Goal: Answer question/provide support: Answer question/provide support

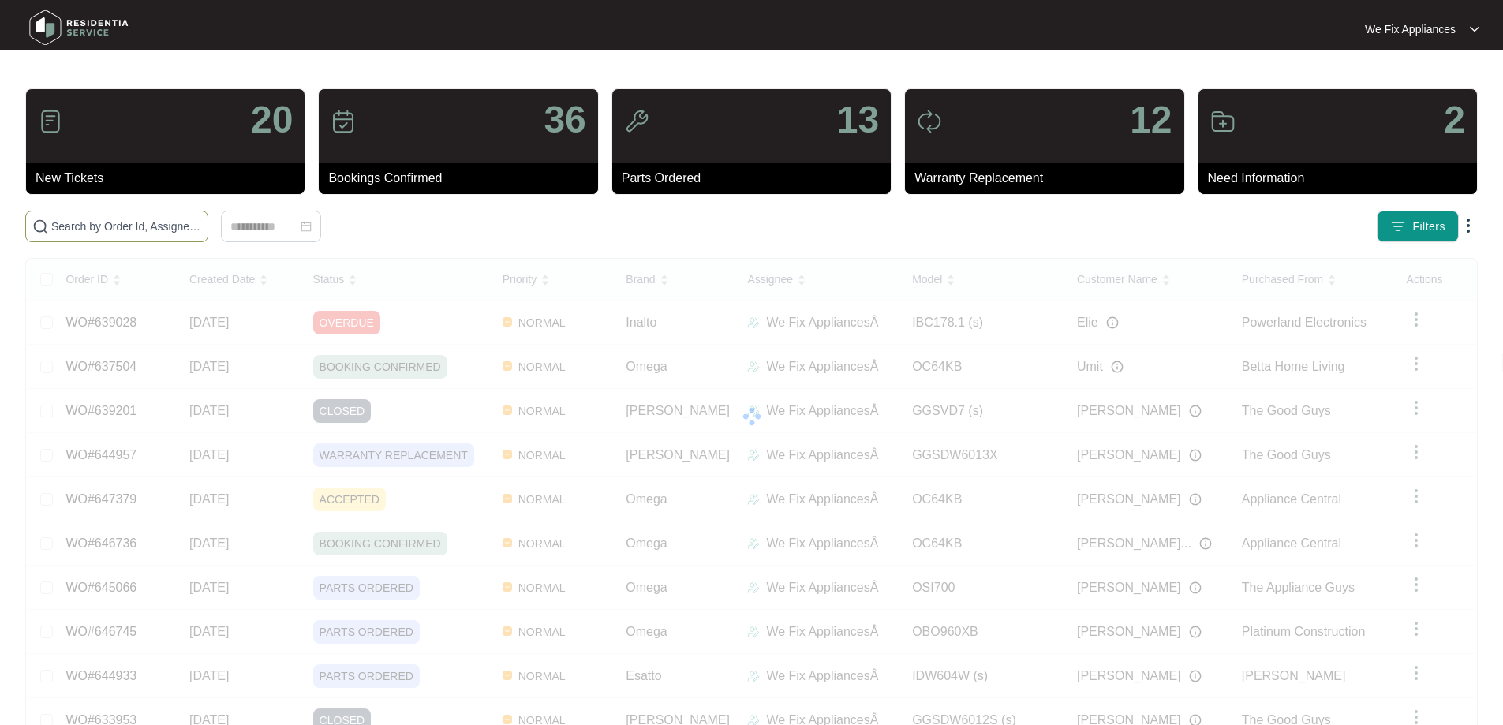
paste input "646282"
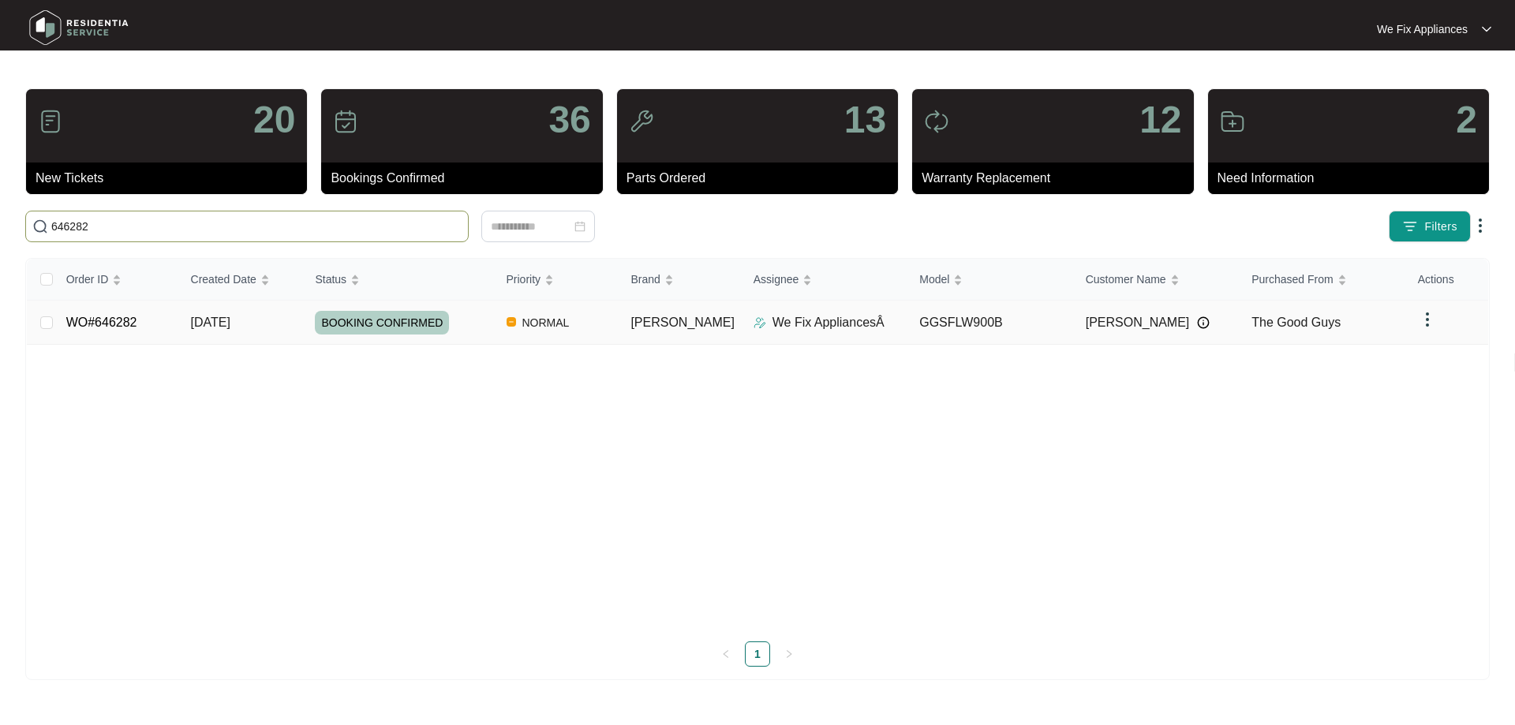
type input "646282"
click at [97, 317] on link "WO#646282" at bounding box center [101, 322] width 71 height 13
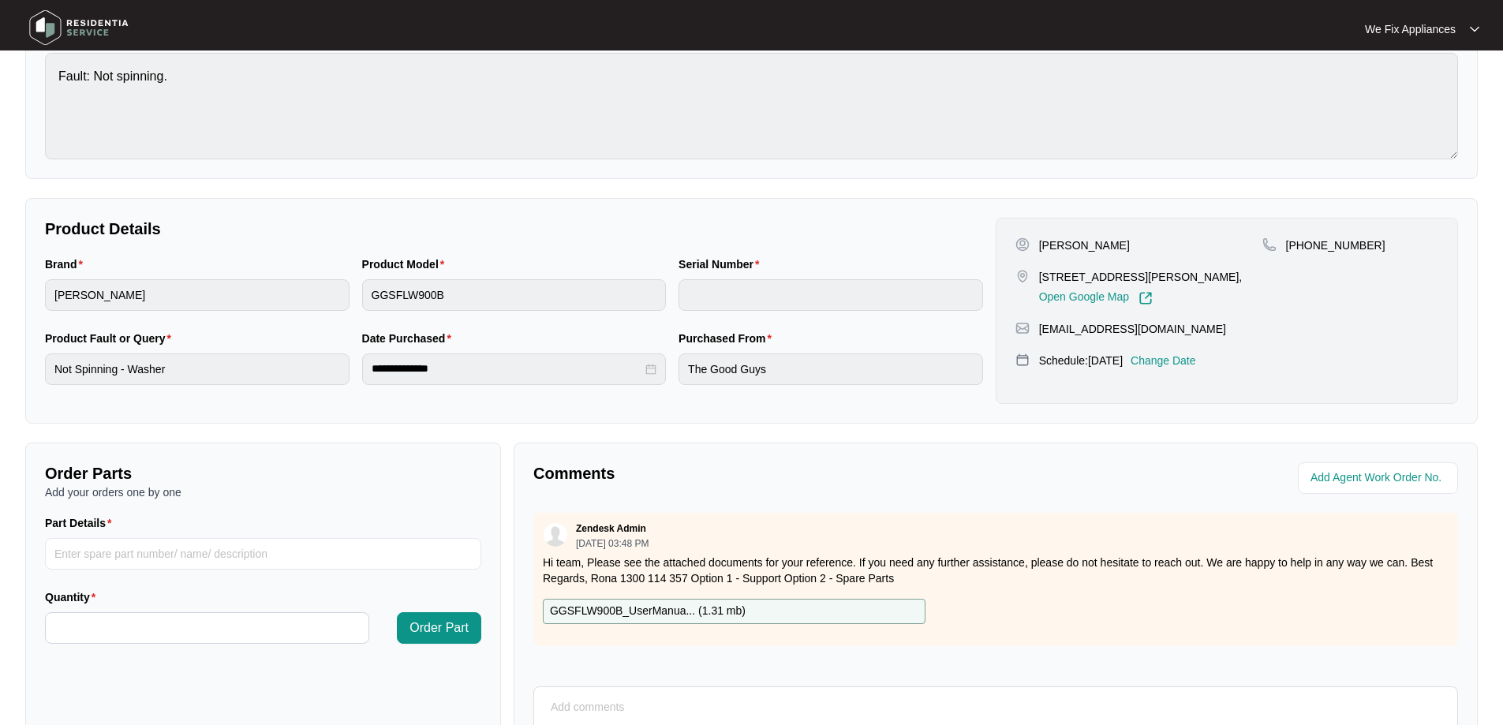
scroll to position [322, 0]
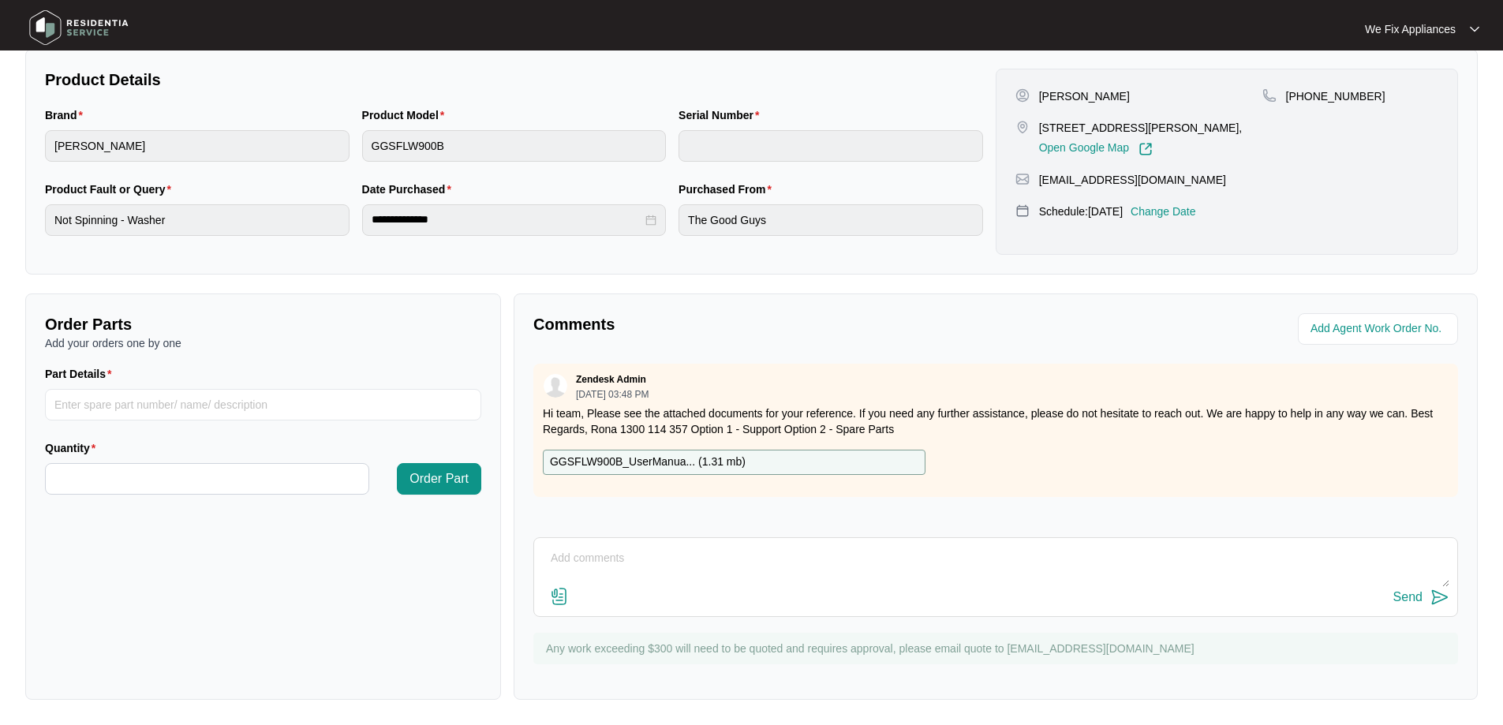
click at [698, 558] on div "Send" at bounding box center [995, 577] width 925 height 80
click at [700, 544] on div "Send" at bounding box center [995, 577] width 925 height 80
click at [723, 542] on div "Send" at bounding box center [995, 577] width 925 height 80
click at [723, 549] on textarea at bounding box center [996, 566] width 908 height 41
type textarea "Hi guys, just fyi- customer cancelled todays service rebooked for [DATE] thank …"
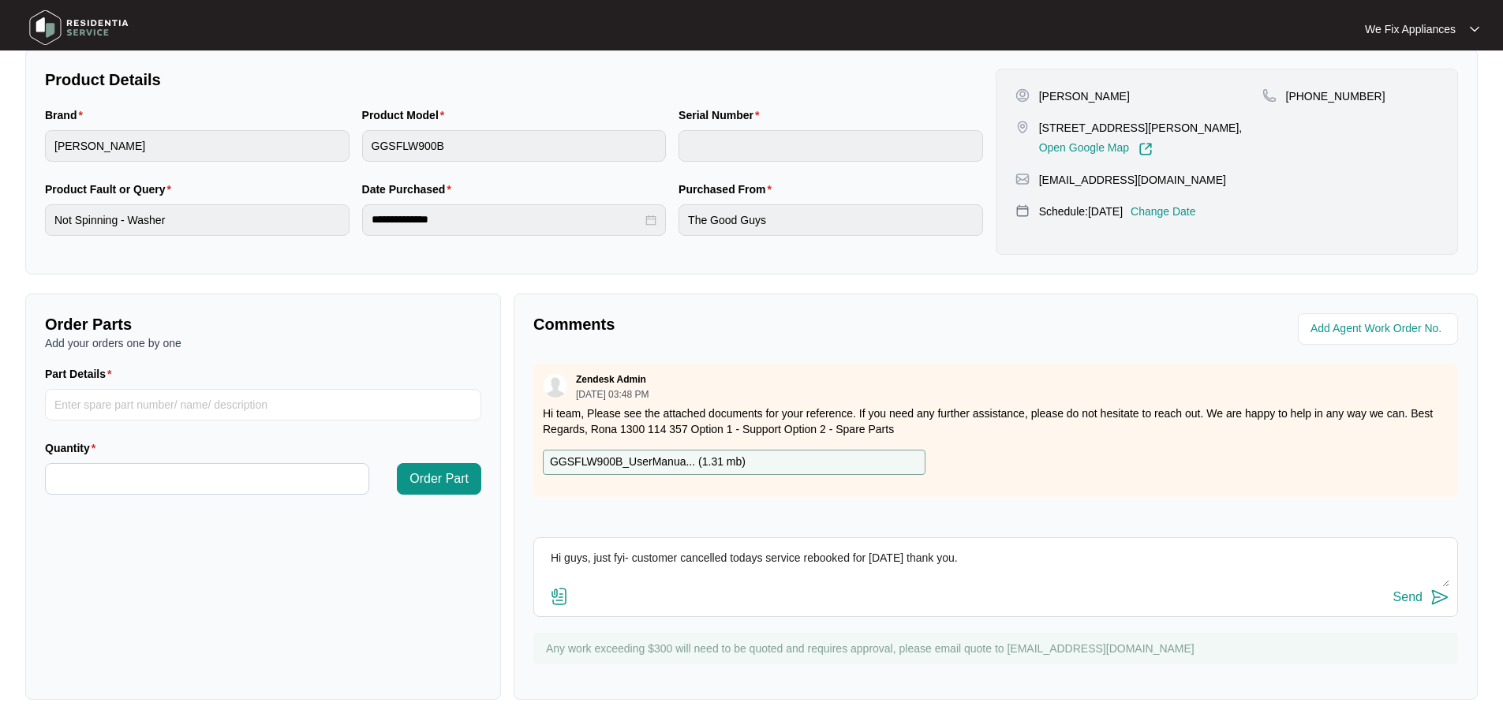
click at [1408, 602] on div "Send" at bounding box center [1408, 597] width 29 height 14
click at [95, 23] on img at bounding box center [79, 27] width 110 height 47
